Goal: Task Accomplishment & Management: Manage account settings

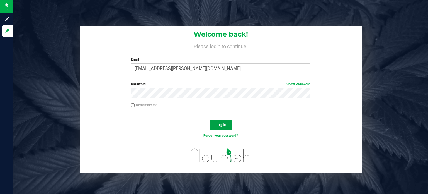
click at [217, 126] on span "Log In" at bounding box center [221, 124] width 11 height 4
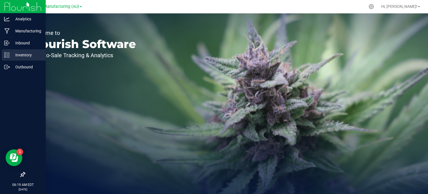
click at [5, 57] on icon at bounding box center [4, 56] width 1 height 1
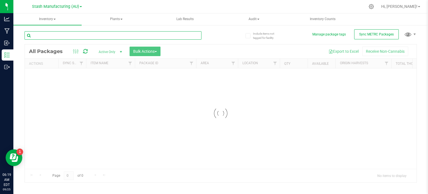
click at [120, 38] on input "text" at bounding box center [113, 35] width 177 height 8
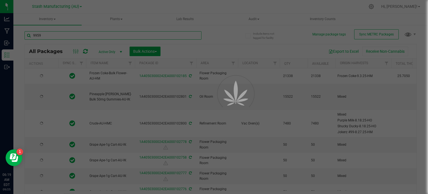
type input "99591"
type input "[DATE]"
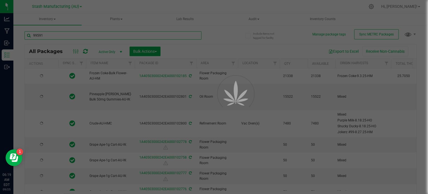
type input "[DATE]"
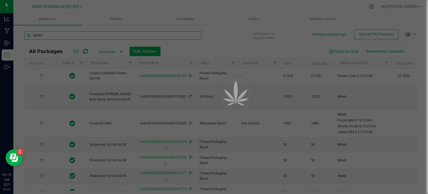
type input "[DATE]"
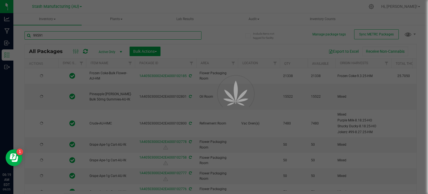
type input "[DATE]"
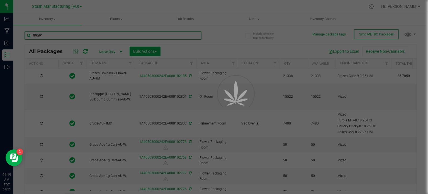
type input "[DATE]"
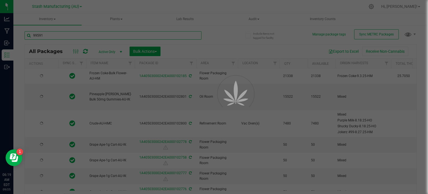
type input "[DATE]"
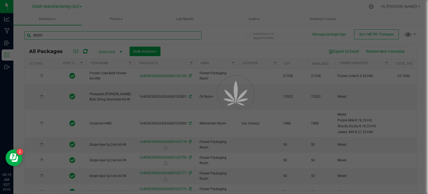
type input "[DATE]"
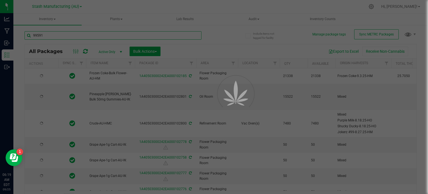
type input "[DATE]"
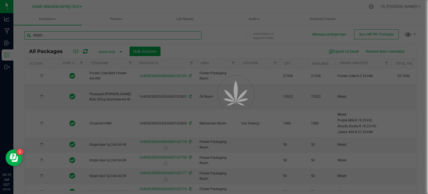
type input "99591"
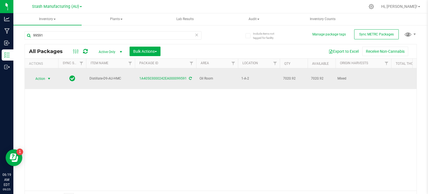
click at [45, 75] on span "Action" at bounding box center [37, 79] width 15 height 8
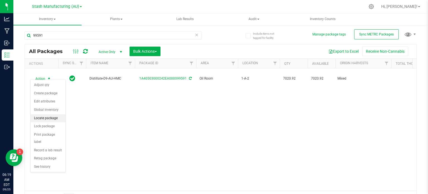
click at [52, 117] on li "Locate package" at bounding box center [48, 118] width 35 height 8
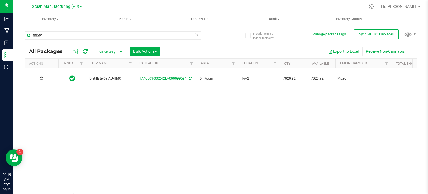
type input "[DATE]"
click at [137, 51] on span "Bulk Actions" at bounding box center [145, 51] width 24 height 4
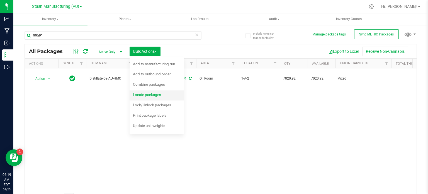
click at [144, 95] on span "Locate packages" at bounding box center [147, 94] width 28 height 4
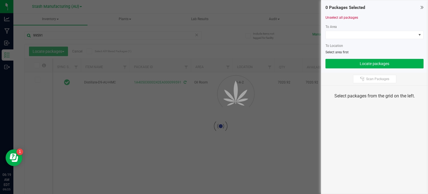
type input "[DATE]"
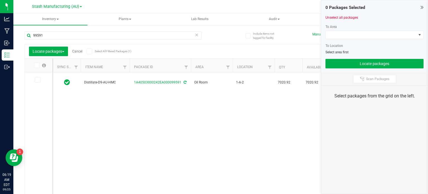
click at [35, 65] on icon at bounding box center [37, 65] width 4 height 0
click at [0, 0] on input "checkbox" at bounding box center [0, 0] width 0 height 0
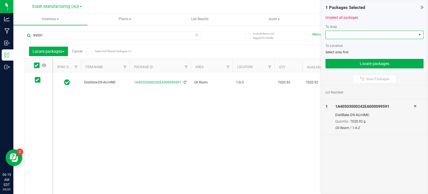
click at [400, 33] on span at bounding box center [371, 35] width 91 height 8
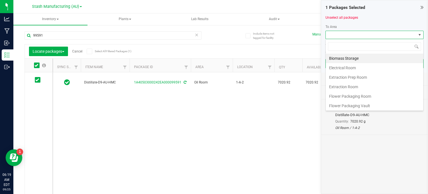
scroll to position [8, 98]
click at [380, 67] on li "Electrical Room" at bounding box center [375, 67] width 98 height 9
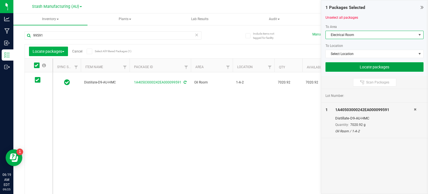
click at [380, 69] on button "Locate packages" at bounding box center [375, 66] width 98 height 9
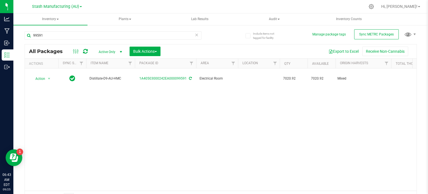
click at [112, 117] on div "Action Action Adjust qty Create package Edit attributes Global inventory Locate…" at bounding box center [221, 129] width 392 height 122
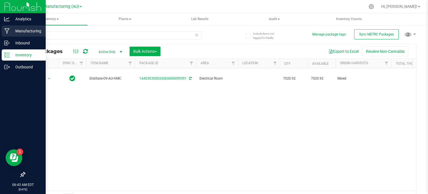
click at [3, 33] on div "Manufacturing" at bounding box center [24, 30] width 44 height 11
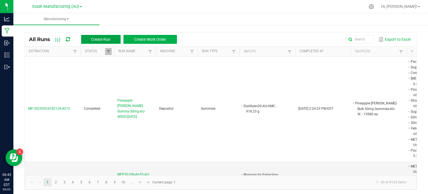
click at [86, 40] on button "Create Run" at bounding box center [101, 39] width 40 height 9
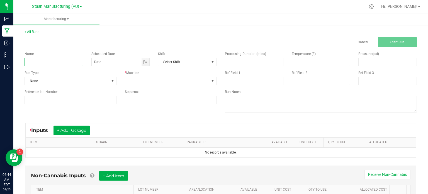
click at [56, 63] on input at bounding box center [54, 62] width 59 height 8
click at [143, 61] on span "Toggle calendar" at bounding box center [145, 62] width 4 height 4
type input "Decarboxylation-DD420 Bulk Live Resin-AU-HMC-9.25.2025"
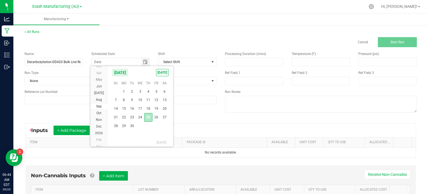
click at [148, 115] on span "25" at bounding box center [148, 117] width 8 height 9
type input "[DATE]"
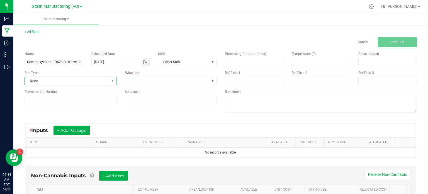
click at [93, 82] on span "None" at bounding box center [67, 81] width 84 height 8
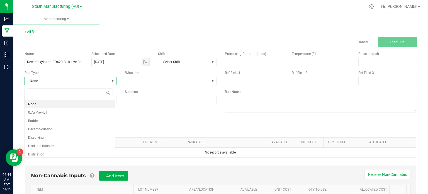
scroll to position [8, 91]
click at [88, 126] on li "Decarboxylation" at bounding box center [70, 129] width 90 height 8
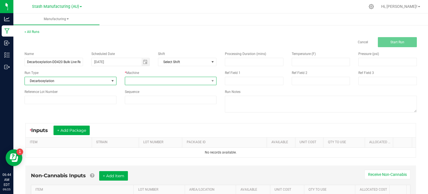
click at [152, 79] on span at bounding box center [167, 81] width 84 height 8
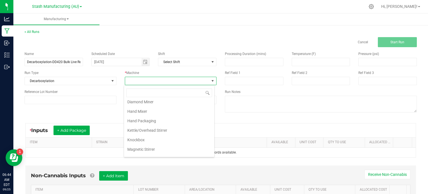
scroll to position [40, 0]
drag, startPoint x: 206, startPoint y: 125, endPoint x: 206, endPoint y: 142, distance: 17.6
click at [206, 142] on ul "Ecodyst (Decarboxylation Unit) Centrifuge Champ Distillate Spray Gun Depositor …" at bounding box center [169, 140] width 90 height 161
click at [206, 142] on li "Knockbox" at bounding box center [169, 140] width 90 height 9
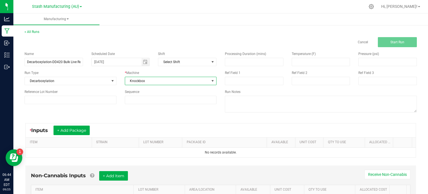
click at [211, 81] on span at bounding box center [213, 81] width 4 height 4
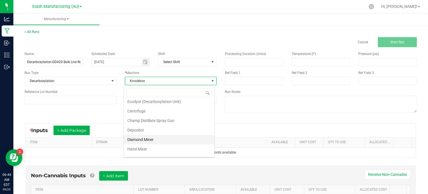
click at [158, 138] on li "Diamond Miner" at bounding box center [169, 139] width 90 height 9
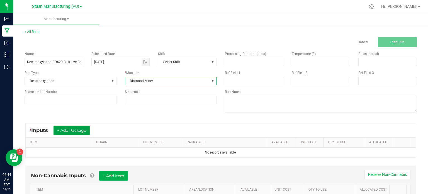
click at [74, 130] on button "+ Add Package" at bounding box center [72, 129] width 36 height 9
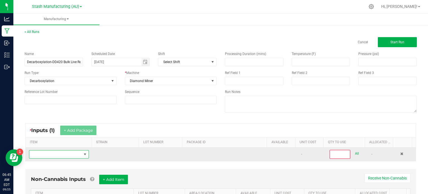
click at [67, 153] on span "NO DATA FOUND" at bounding box center [55, 154] width 52 height 8
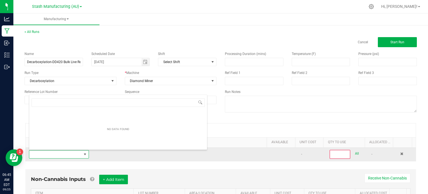
scroll to position [8, 58]
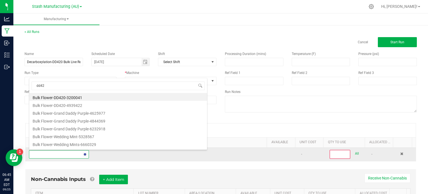
type input "dd420"
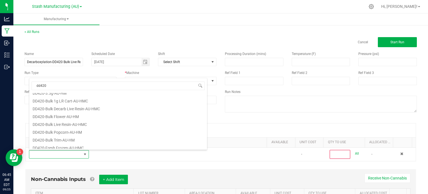
scroll to position [78, 0]
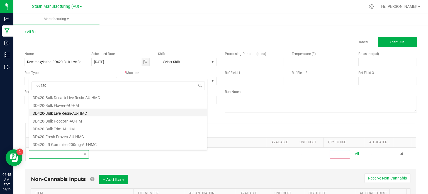
click at [86, 110] on li "DD420-Bulk Live Resin-AU-HMC" at bounding box center [118, 112] width 178 height 8
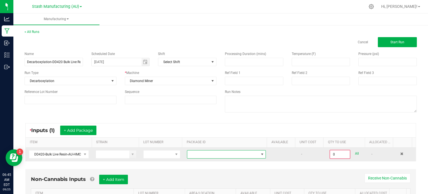
click at [218, 155] on span at bounding box center [222, 154] width 71 height 8
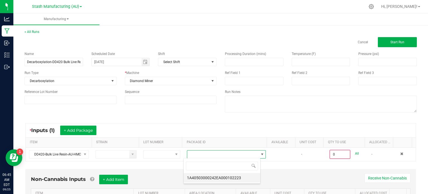
click at [223, 179] on li "1A40503000242EA000102223" at bounding box center [222, 177] width 77 height 9
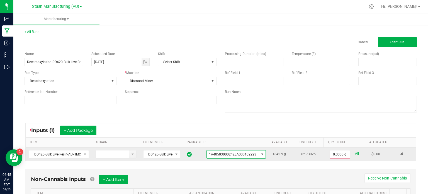
click at [355, 153] on link "All" at bounding box center [357, 154] width 4 height 8
type input "1842.9000 g"
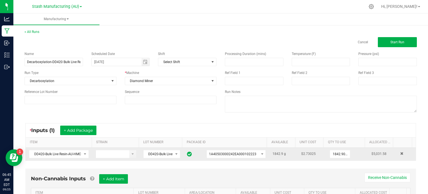
scroll to position [35, 0]
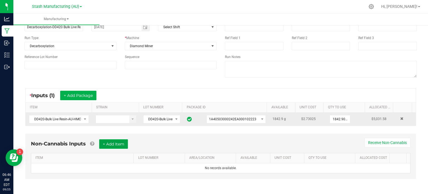
click at [113, 144] on button "+ Add Item" at bounding box center [113, 143] width 29 height 9
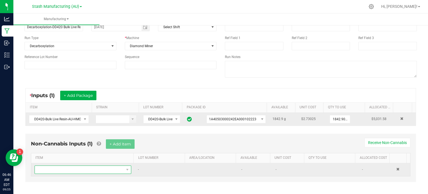
click at [106, 166] on span "NO DATA FOUND" at bounding box center [79, 170] width 89 height 8
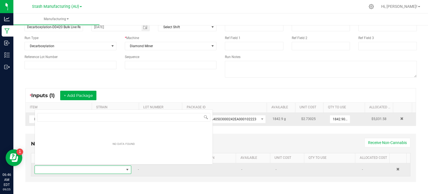
scroll to position [8, 93]
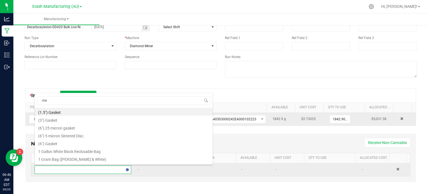
type input "met"
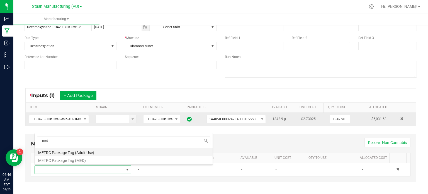
click at [104, 154] on li "METRC Package Tag (Adult Use)" at bounding box center [124, 152] width 178 height 8
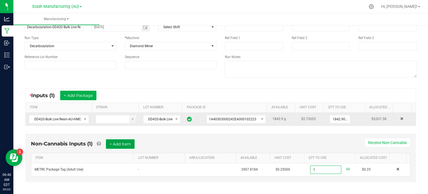
type input "1 ea"
click at [120, 146] on button "+ Add Item" at bounding box center [120, 143] width 29 height 9
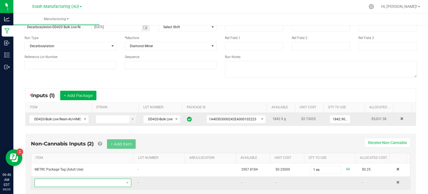
click at [97, 179] on span "NO DATA FOUND" at bounding box center [79, 183] width 89 height 8
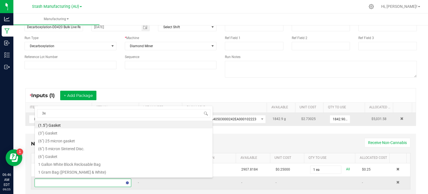
type input "3x1"
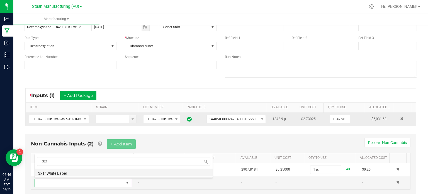
click at [88, 174] on li "3x1" White Label" at bounding box center [124, 172] width 178 height 8
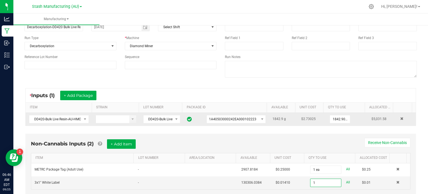
type input "1 ea"
click at [424, 135] on div "< All Runs Cancel Start Run Name Decarboxylation-DD420 Bulk Live Resin-AU-HMC-9…" at bounding box center [220, 100] width 415 height 222
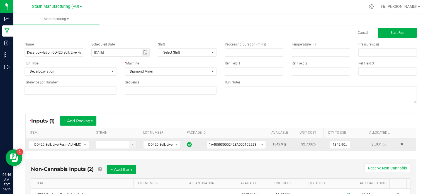
scroll to position [9, 0]
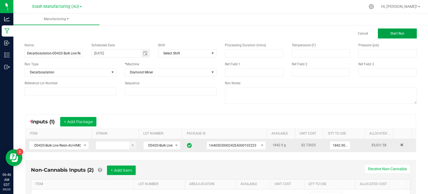
click at [393, 33] on span "Start Run" at bounding box center [398, 34] width 14 height 4
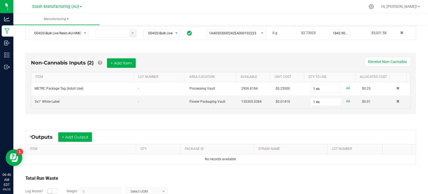
scroll to position [165, 0]
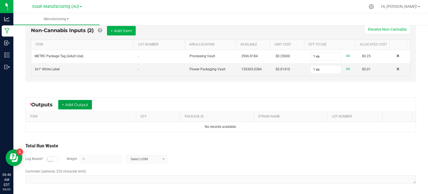
click at [84, 101] on button "+ Add Output" at bounding box center [75, 104] width 34 height 9
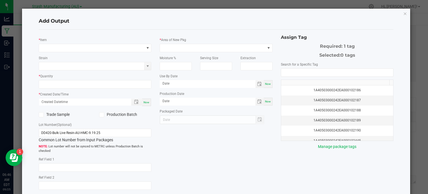
type input "[DATE]"
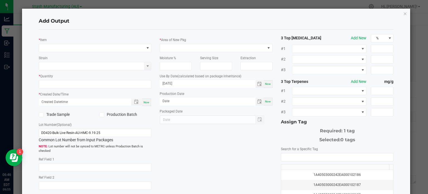
click at [65, 43] on div "* Item" at bounding box center [95, 44] width 113 height 15
click at [65, 47] on span "NO DATA FOUND" at bounding box center [91, 48] width 105 height 8
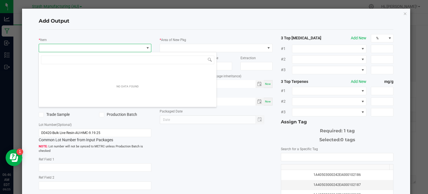
scroll to position [8, 112]
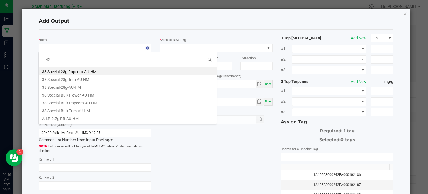
type input "420"
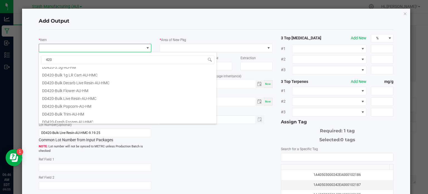
scroll to position [45, 0]
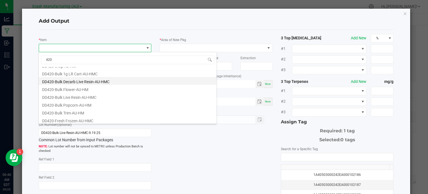
click at [127, 79] on li "DD420-Bulk Decarb Live Resin-AU-HMC" at bounding box center [128, 81] width 178 height 8
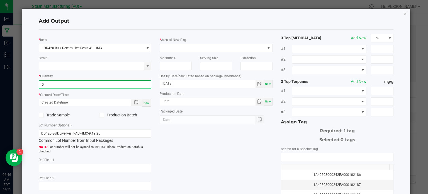
click at [127, 86] on input "0" at bounding box center [95, 85] width 112 height 8
click at [147, 101] on span "Now" at bounding box center [147, 102] width 6 height 3
type input "1325.4000 g"
type input "[DATE] 6:46 AM"
type input "[DATE]"
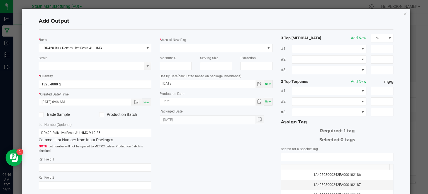
click at [99, 116] on span at bounding box center [101, 114] width 5 height 5
click at [0, 0] on input "Production Batch" at bounding box center [0, 0] width 0 height 0
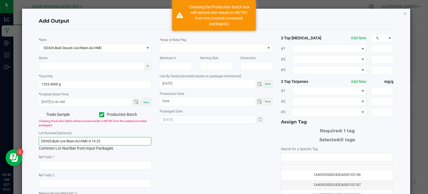
drag, startPoint x: 114, startPoint y: 141, endPoint x: 58, endPoint y: 144, distance: 55.8
click at [58, 144] on input "DD420-Bulk Live Resin-AU-HMC-9.19.25" at bounding box center [95, 141] width 113 height 8
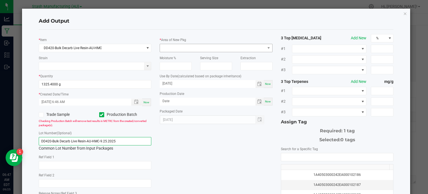
type input "DD420-Bulk Decarb Live Resin-AU-HMC-9.25.2025"
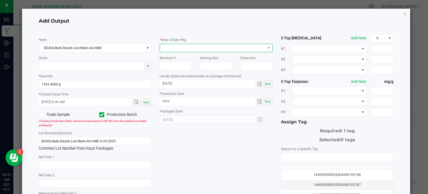
click at [178, 49] on span at bounding box center [212, 48] width 105 height 8
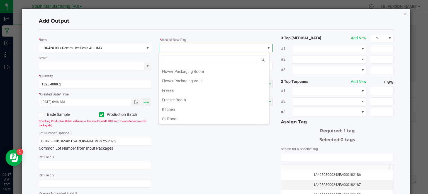
scroll to position [0, 0]
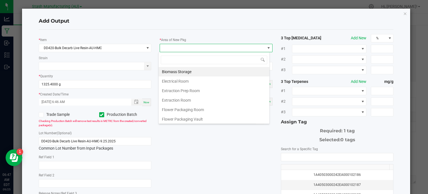
click at [266, 122] on div "Biomass Storage Electrical Room Extraction Prep Room Extraction Room Flower Pac…" at bounding box center [214, 95] width 111 height 56
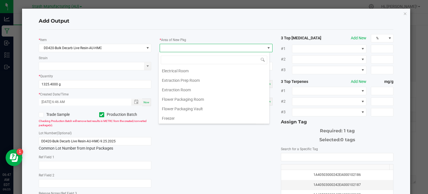
scroll to position [11, 0]
click at [266, 122] on div "Biomass Storage Electrical Room Extraction Prep Room Extraction Room Flower Pac…" at bounding box center [214, 95] width 111 height 56
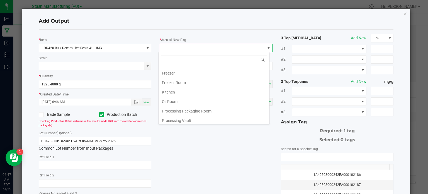
click at [266, 122] on div "Biomass Storage Electrical Room Extraction Prep Room Extraction Room Flower Pac…" at bounding box center [214, 95] width 111 height 56
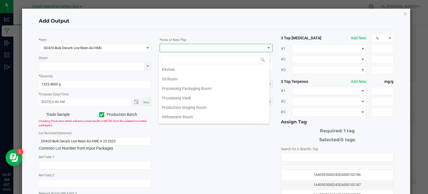
click at [266, 122] on div "Biomass Storage Electrical Room Extraction Prep Room Extraction Room Flower Pac…" at bounding box center [214, 95] width 111 height 56
click at [237, 93] on li "Oil Room" at bounding box center [214, 96] width 111 height 9
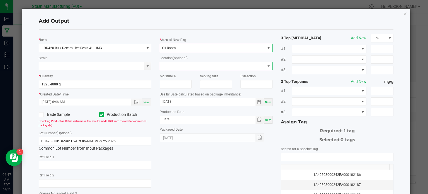
click at [233, 63] on span at bounding box center [212, 66] width 105 height 8
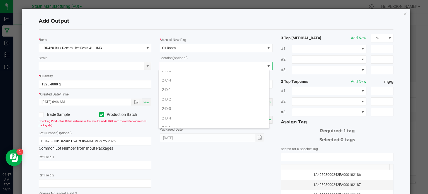
scroll to position [308, 0]
click at [245, 123] on li "2-E-3" at bounding box center [214, 127] width 111 height 9
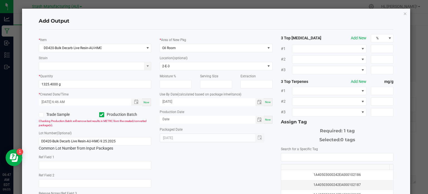
click at [241, 153] on div "* Item DD420-Bulk Decarb Live Resin-AU-HMC Strain * Quantity 1325.4000 g * Crea…" at bounding box center [217, 134] width 364 height 200
click at [264, 122] on div "Now" at bounding box center [268, 120] width 9 height 8
type input "[DATE]"
click at [167, 101] on input "[DATE]" at bounding box center [208, 101] width 96 height 7
type input "[DATE]"
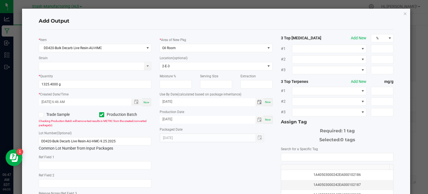
click at [262, 179] on div "* Item DD420-Bulk Decarb Live Resin-AU-HMC Strain * Quantity 1325.4000 g * Crea…" at bounding box center [217, 134] width 364 height 200
click at [294, 159] on input "NO DATA FOUND" at bounding box center [337, 157] width 112 height 8
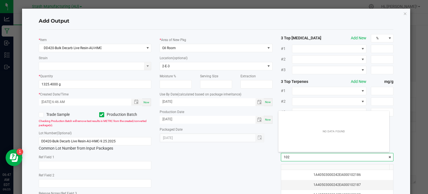
scroll to position [8, 111]
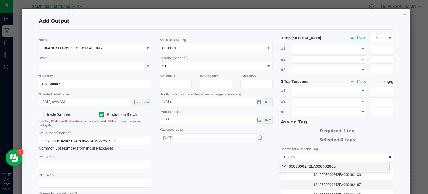
click at [297, 164] on li "1A40503000242EA000102802" at bounding box center [334, 165] width 111 height 9
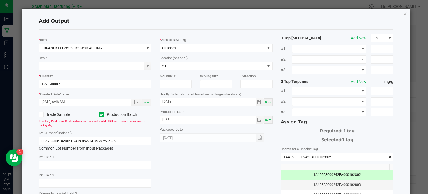
type input "1A40503000242EA000102802"
click at [269, 159] on div "* Item DD420-Bulk Decarb Live Resin-AU-HMC Strain * Quantity 1325.4000 g * Crea…" at bounding box center [217, 134] width 364 height 200
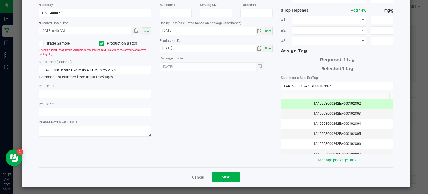
scroll to position [71, 0]
click at [227, 172] on button "Save" at bounding box center [226, 177] width 28 height 10
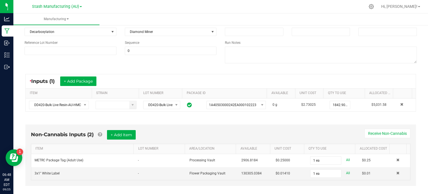
scroll to position [0, 0]
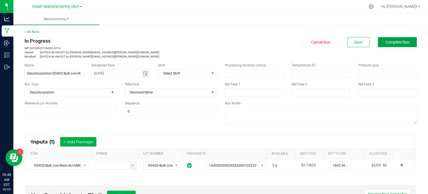
click at [405, 40] on span "Complete Run" at bounding box center [398, 42] width 24 height 4
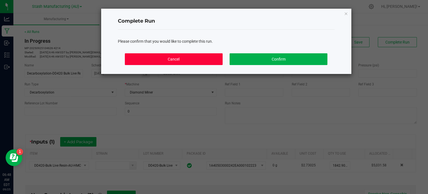
click at [181, 60] on button "Cancel" at bounding box center [174, 59] width 98 height 12
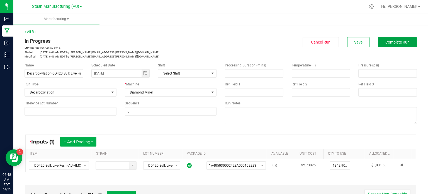
click at [409, 42] on button "Complete Run" at bounding box center [397, 42] width 39 height 10
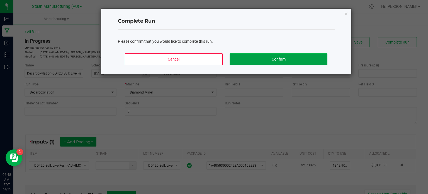
click at [299, 58] on button "Confirm" at bounding box center [279, 59] width 98 height 12
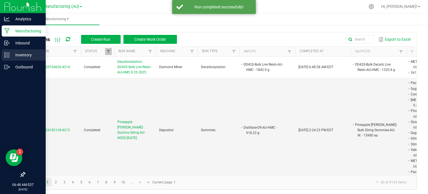
click at [22, 50] on div "Inventory" at bounding box center [24, 54] width 44 height 11
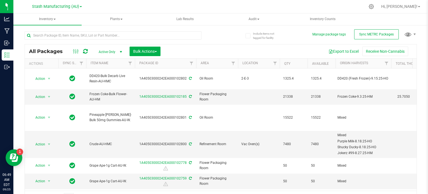
click at [186, 2] on div at bounding box center [232, 6] width 265 height 11
click at [408, 19] on ul "Inventory All packages All inventory Waste log Create inventory Plants All plan…" at bounding box center [227, 19] width 428 height 12
click at [416, 20] on ul "Inventory All packages All inventory Waste log Create inventory Plants All plan…" at bounding box center [227, 19] width 428 height 12
click at [378, 37] on button "Sync METRC Packages" at bounding box center [376, 34] width 45 height 10
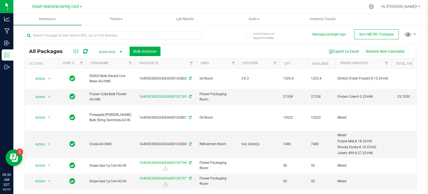
click at [89, 50] on div at bounding box center [80, 51] width 19 height 7
